Goal: Task Accomplishment & Management: Complete application form

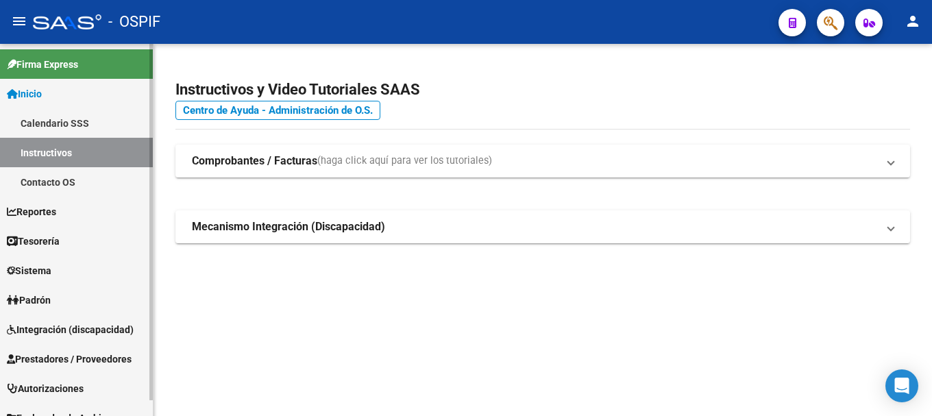
click at [86, 360] on span "Prestadores / Proveedores" at bounding box center [69, 359] width 125 height 15
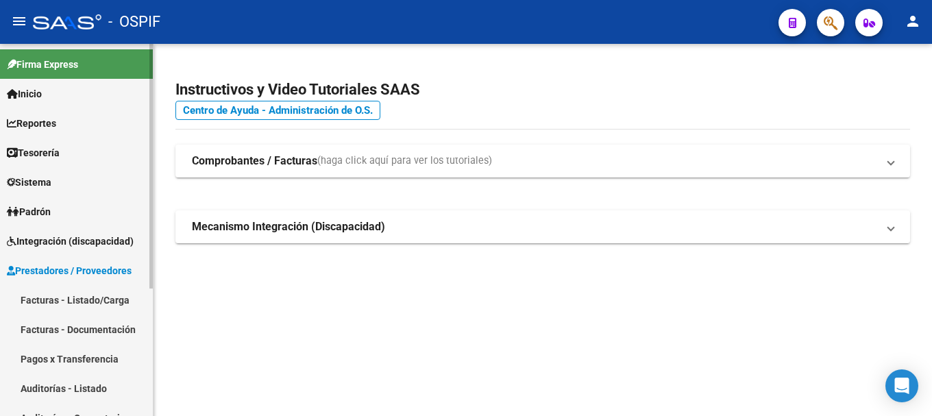
click at [78, 297] on link "Facturas - Listado/Carga" at bounding box center [76, 299] width 153 height 29
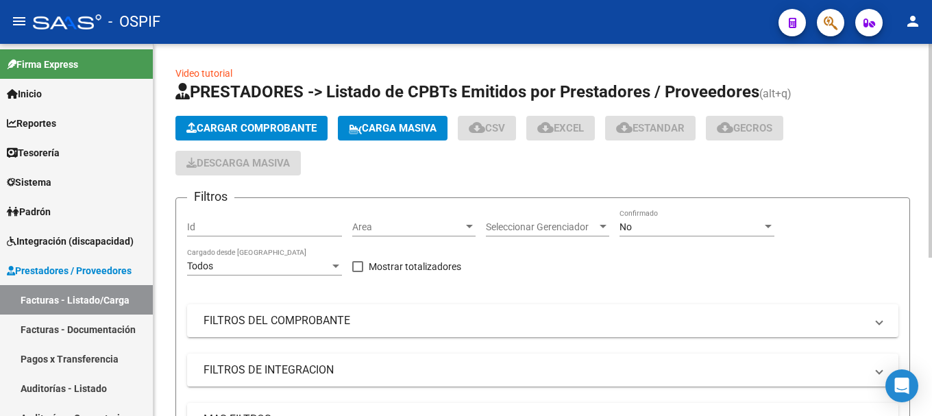
click at [248, 123] on span "Cargar Comprobante" at bounding box center [251, 128] width 130 height 12
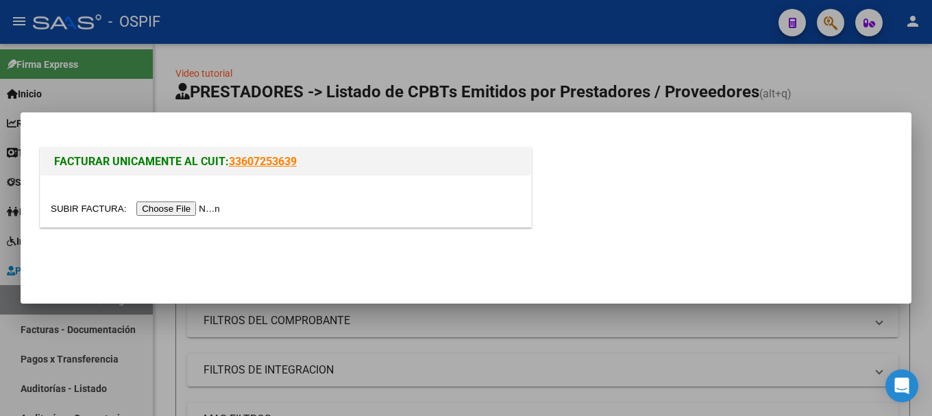
click at [182, 210] on input "file" at bounding box center [137, 209] width 173 height 14
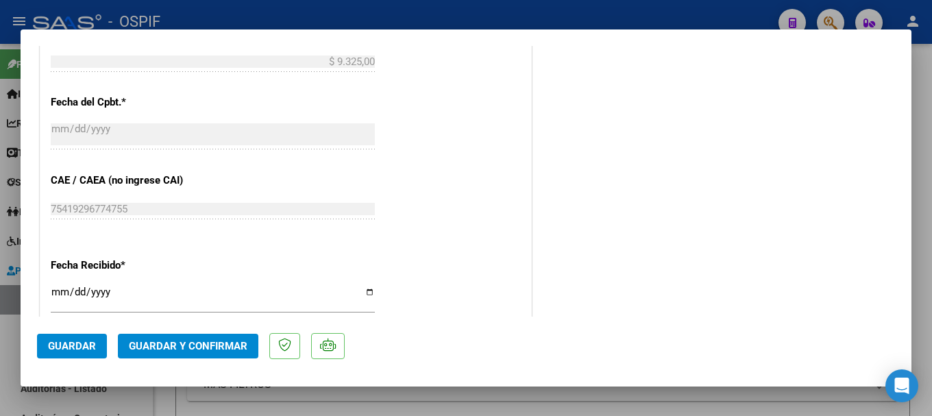
scroll to position [686, 0]
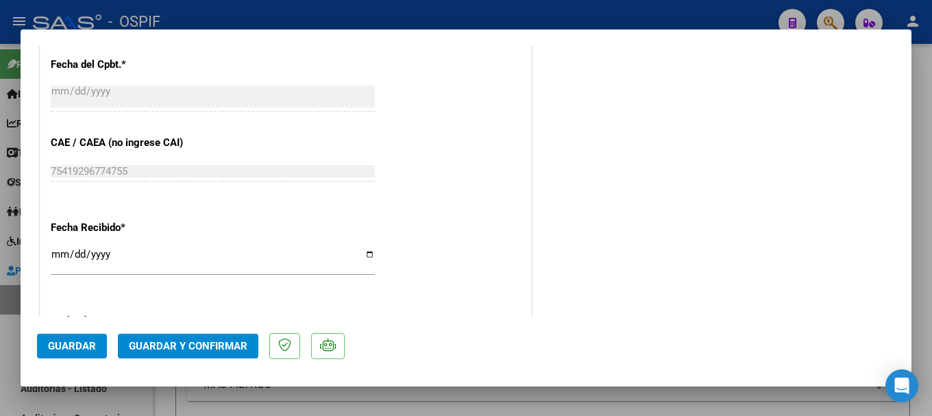
click at [365, 256] on input "[DATE]" at bounding box center [213, 260] width 324 height 22
click at [446, 219] on div "Fecha Recibido * [DATE] Ingresar la fecha" at bounding box center [286, 249] width 470 height 78
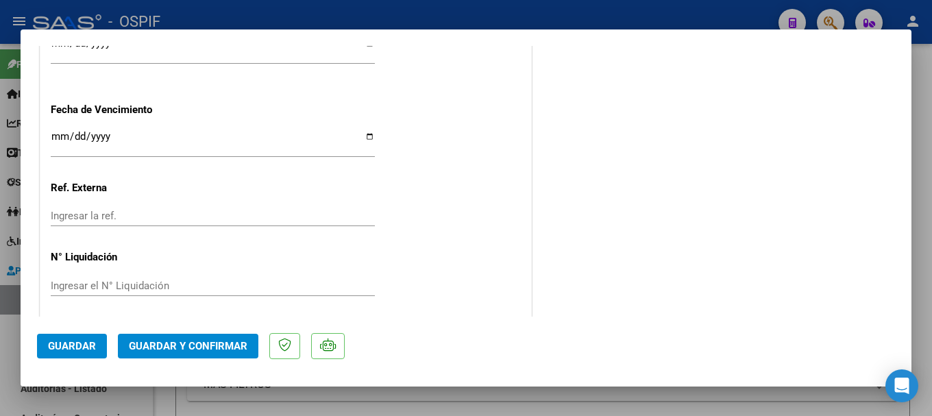
scroll to position [902, 0]
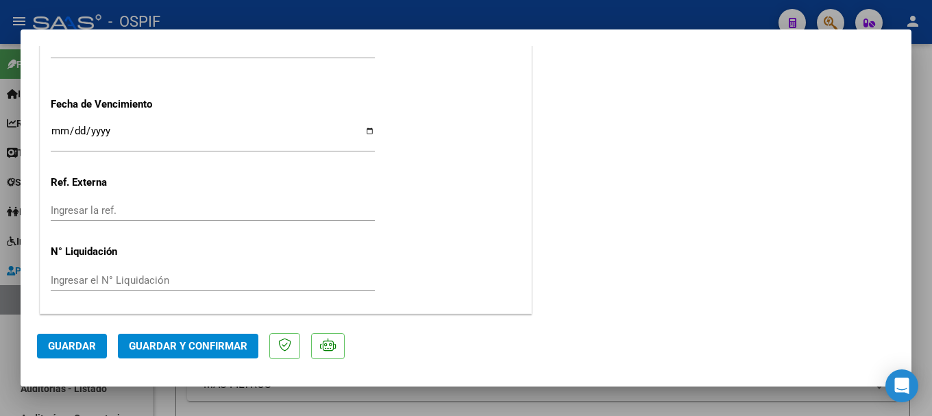
click at [78, 345] on span "Guardar" at bounding box center [72, 346] width 48 height 12
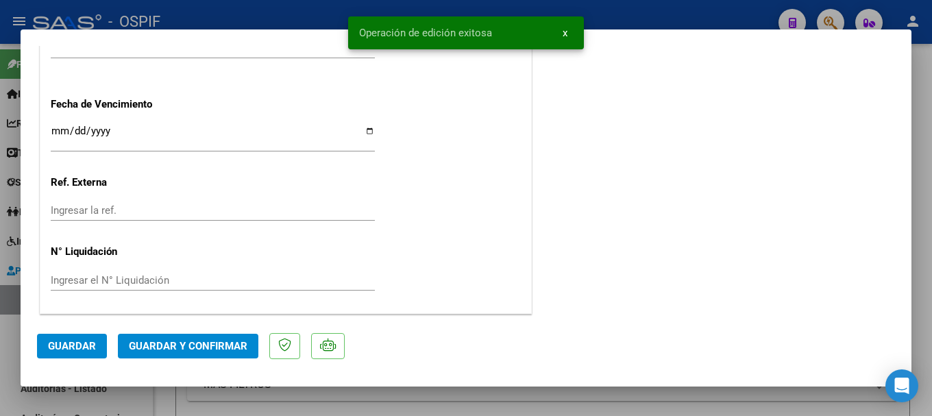
click at [291, 9] on div at bounding box center [466, 208] width 932 height 416
type input "$ 0,00"
